Goal: Find specific page/section

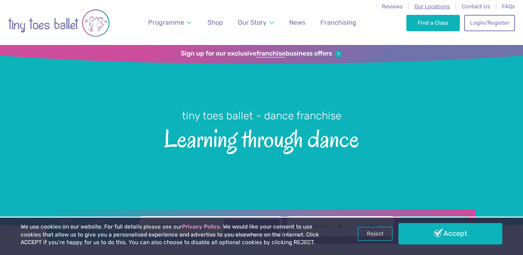
click at [439, 6] on span "Our Locations" at bounding box center [432, 6] width 36 height 7
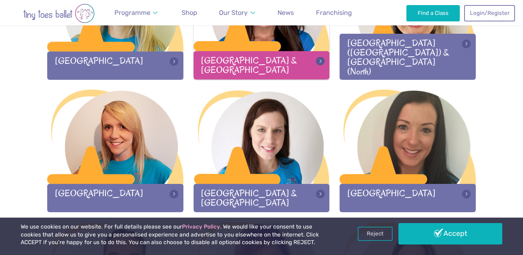
scroll to position [738, 0]
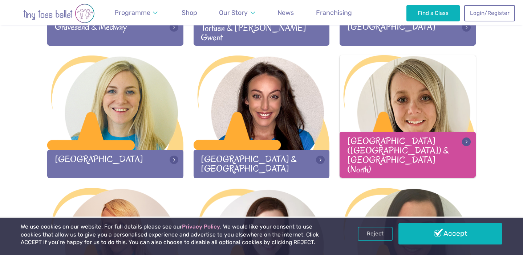
click at [408, 75] on div at bounding box center [407, 103] width 136 height 96
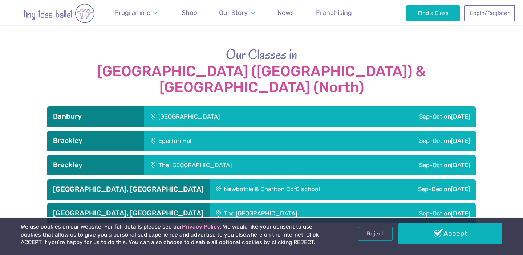
scroll to position [771, 0]
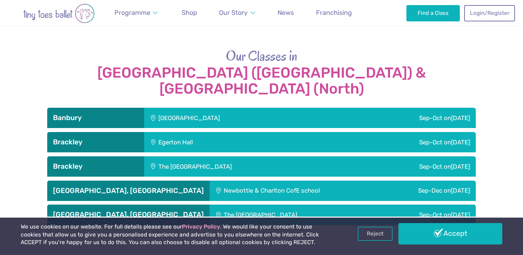
click at [323, 181] on div "Newbottle & Charlton CofE school" at bounding box center [295, 191] width 172 height 20
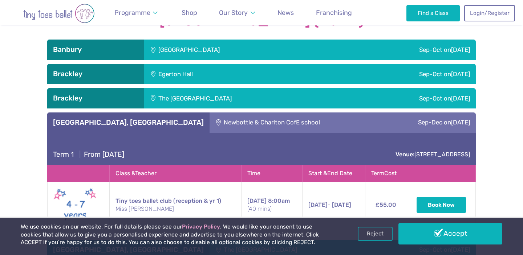
scroll to position [838, 0]
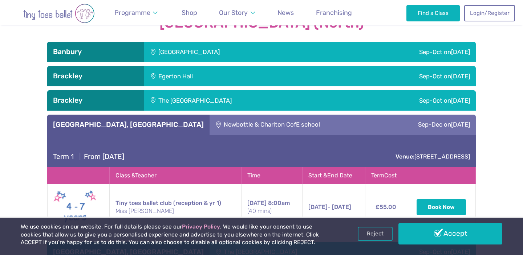
click at [305, 115] on div "Newbottle & Charlton CofE school" at bounding box center [295, 125] width 172 height 20
